Goal: Information Seeking & Learning: Find contact information

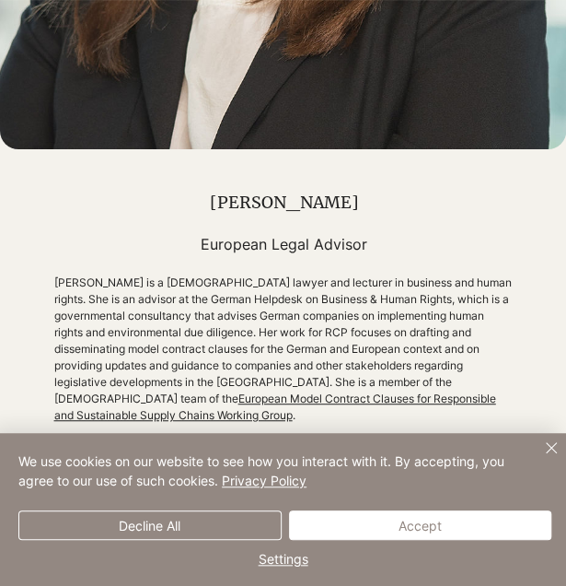
scroll to position [763, 0]
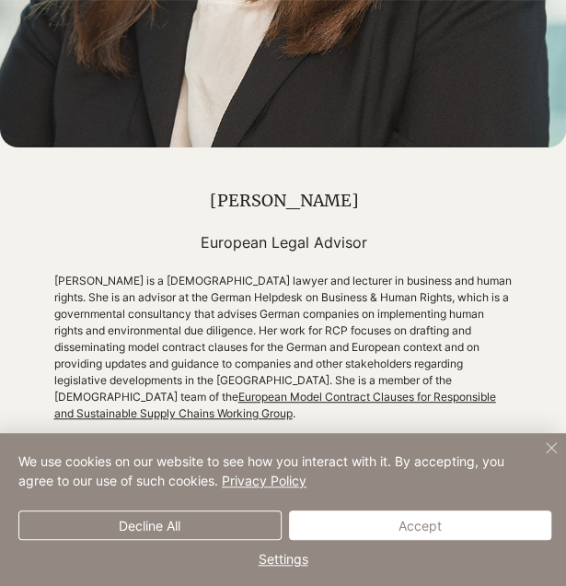
click at [552, 443] on img "Close" at bounding box center [551, 447] width 22 height 22
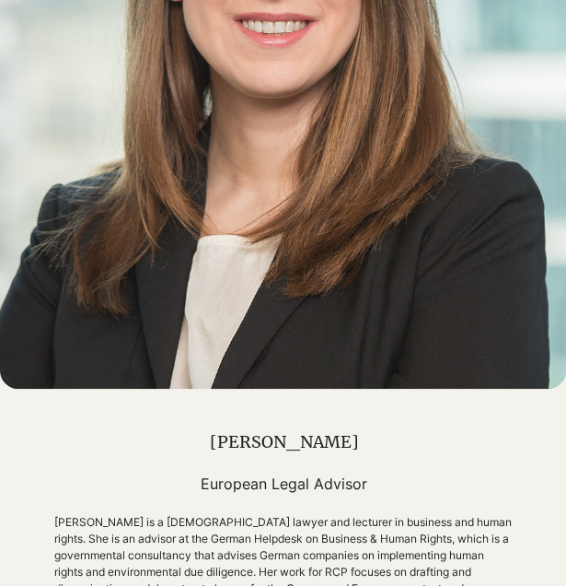
scroll to position [544, 0]
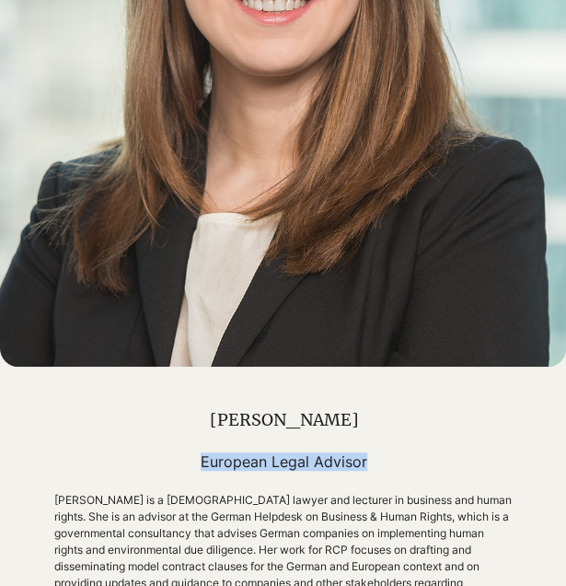
drag, startPoint x: 380, startPoint y: 465, endPoint x: 198, endPoint y: 470, distance: 182.4
click at [198, 470] on h5 "European Legal Advisor" at bounding box center [284, 461] width 460 height 18
copy h5 "European Legal Advisor"
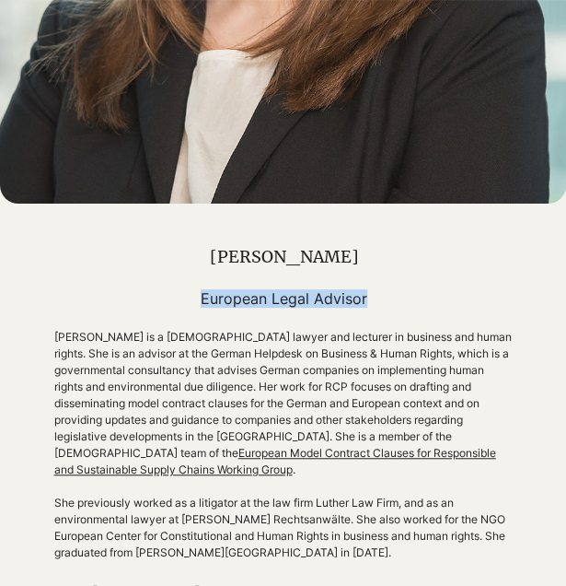
scroll to position [710, 0]
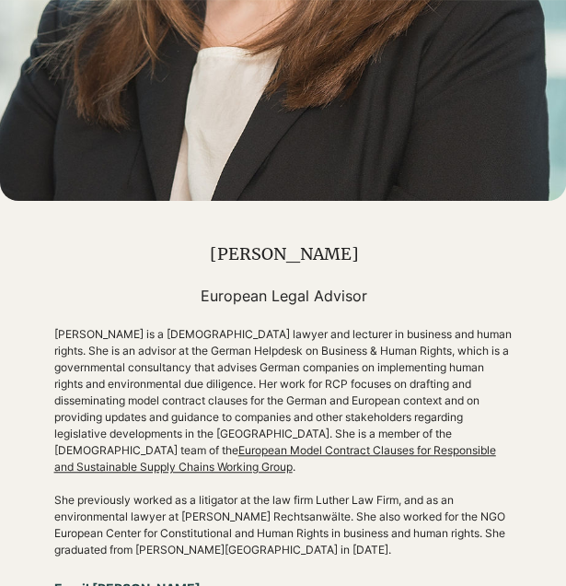
click at [239, 358] on p "[PERSON_NAME] is a [DEMOGRAPHIC_DATA] lawyer and lecturer in business and human…" at bounding box center [284, 400] width 460 height 149
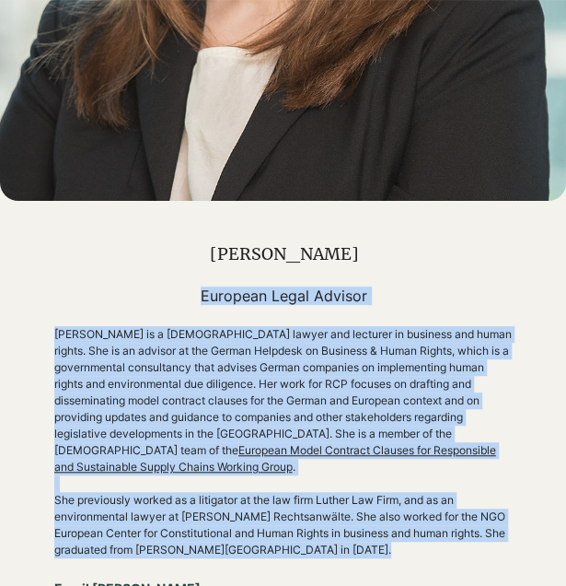
drag, startPoint x: 206, startPoint y: 298, endPoint x: 494, endPoint y: 540, distance: 376.4
click at [494, 540] on div "[PERSON_NAME] European Legal Advisor [PERSON_NAME] is a [DEMOGRAPHIC_DATA] lawy…" at bounding box center [284, 406] width 460 height 410
copy div "European Legal Advisor [PERSON_NAME] is a [DEMOGRAPHIC_DATA] lawyer and lecture…"
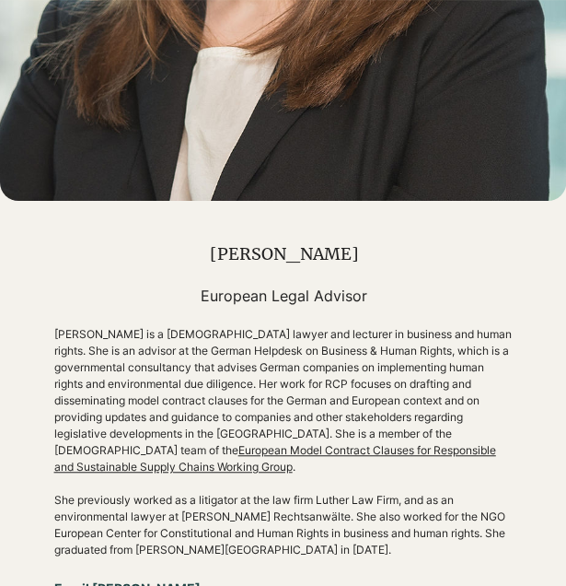
click at [306, 261] on h1 "[PERSON_NAME]" at bounding box center [284, 253] width 460 height 21
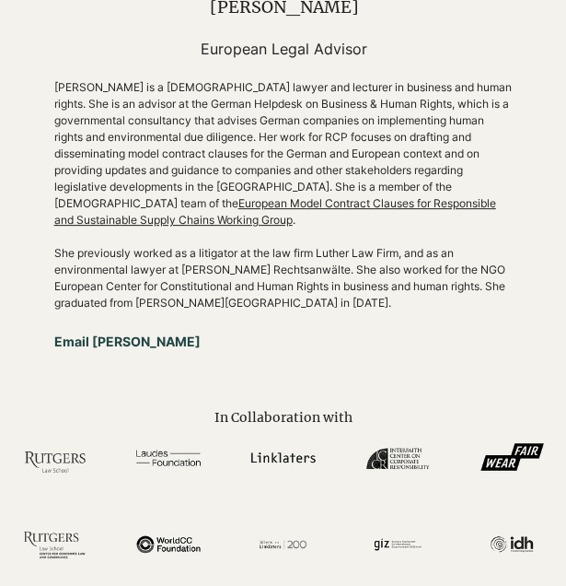
scroll to position [1023, 0]
